Goal: Navigation & Orientation: Find specific page/section

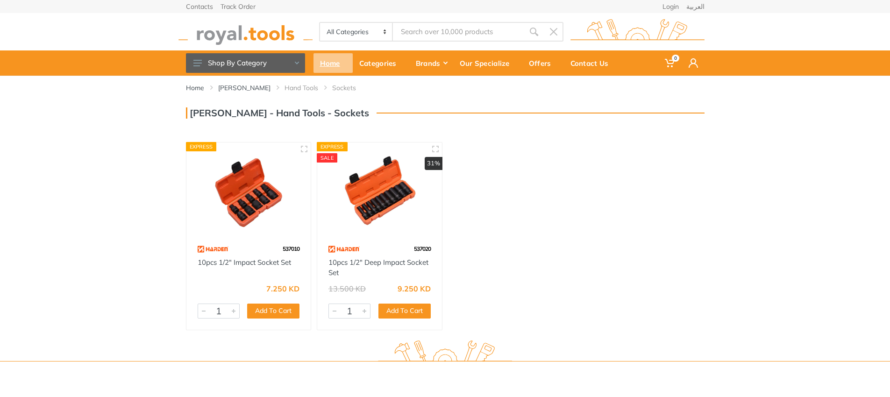
click at [325, 66] on div "Home" at bounding box center [332, 63] width 39 height 20
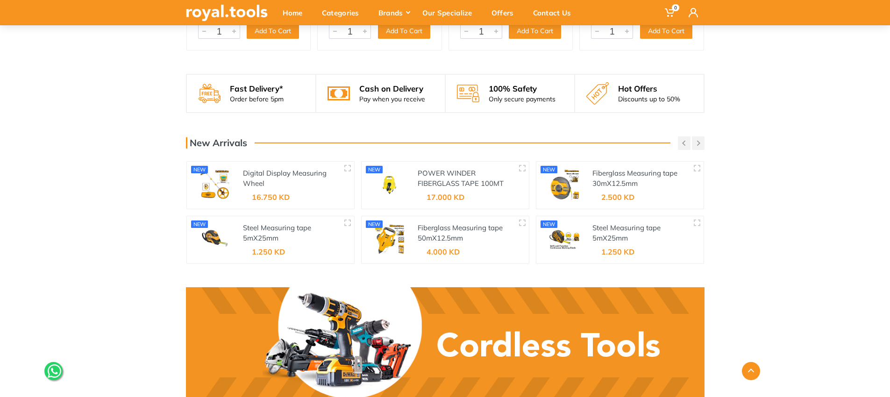
scroll to position [1137, 0]
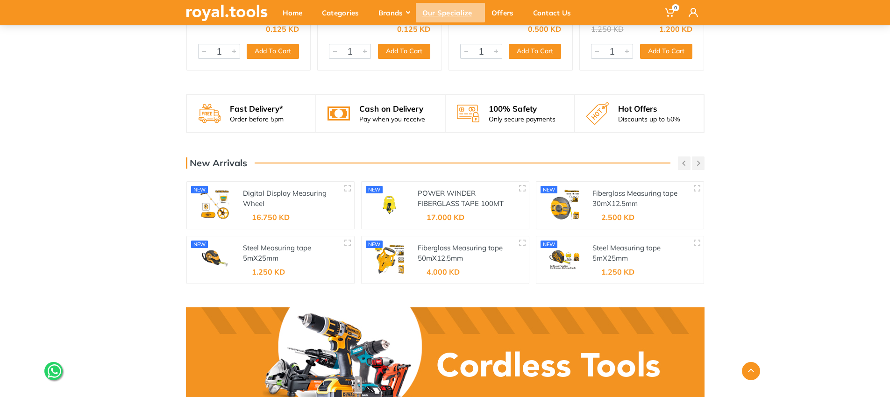
click at [448, 21] on div "Our Specialize" at bounding box center [450, 13] width 69 height 20
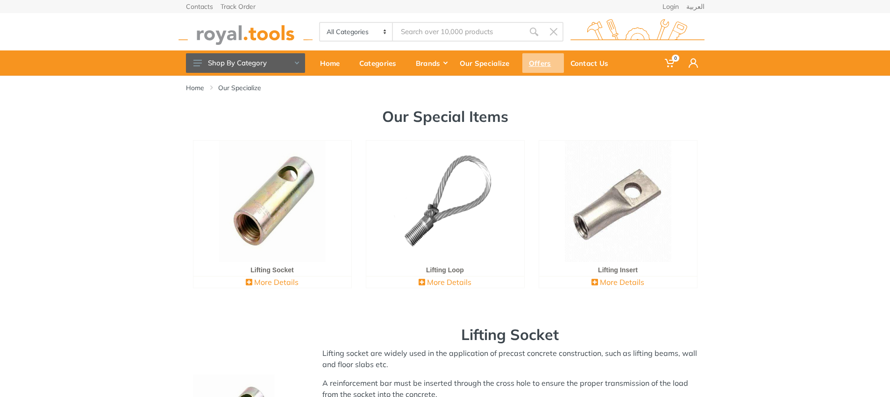
click at [537, 66] on div "Offers" at bounding box center [543, 63] width 42 height 20
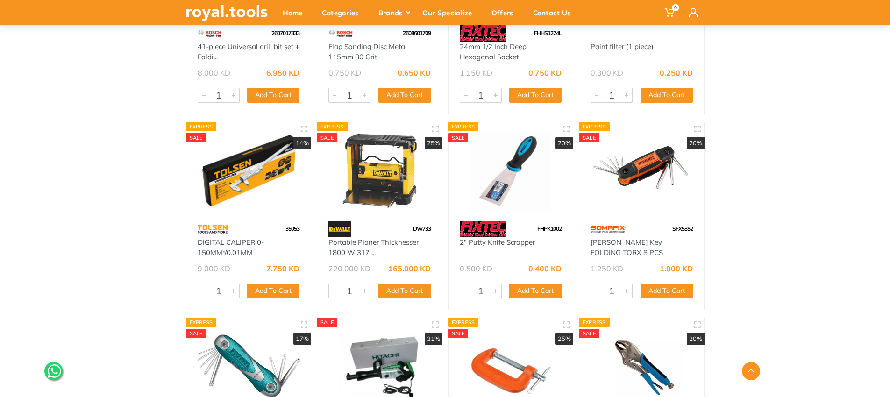
scroll to position [4414, 0]
